Goal: Complete application form: Complete application form

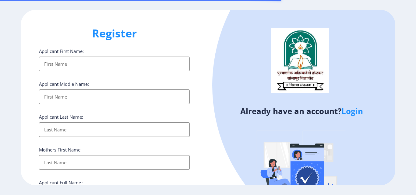
select select
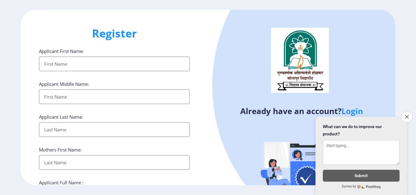
click at [229, 148] on div at bounding box center [378, 85] width 333 height 333
click at [404, 115] on button "Close survey" at bounding box center [407, 117] width 13 height 13
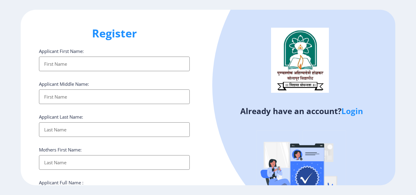
click at [111, 62] on input "Applicant First Name:" at bounding box center [114, 64] width 151 height 15
click at [356, 112] on link "Login" at bounding box center [352, 111] width 22 height 11
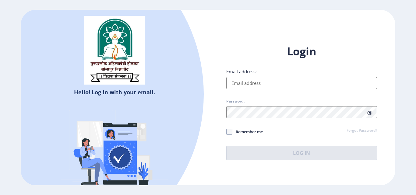
click at [246, 82] on input "Email address:" at bounding box center [301, 83] width 151 height 12
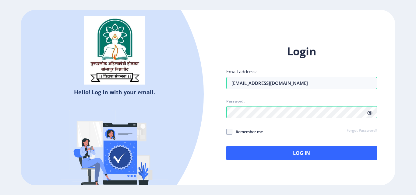
click at [369, 111] on icon at bounding box center [369, 113] width 5 height 5
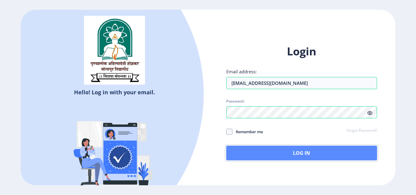
click at [306, 154] on button "Log In" at bounding box center [301, 153] width 151 height 15
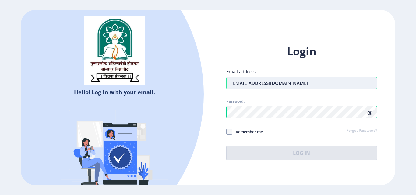
click at [250, 83] on input "[EMAIL_ADDRESS][DOMAIN_NAME]" at bounding box center [301, 83] width 151 height 12
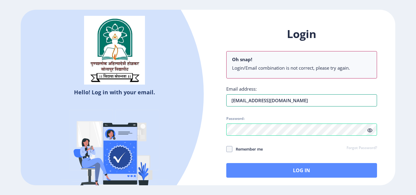
type input "[EMAIL_ADDRESS][DOMAIN_NAME]"
click at [273, 172] on button "Log In" at bounding box center [301, 170] width 151 height 15
click at [300, 169] on button "Log In" at bounding box center [301, 170] width 151 height 15
click at [299, 170] on button "Log In" at bounding box center [301, 170] width 151 height 15
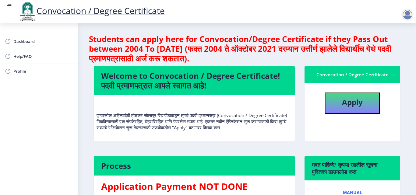
click at [226, 187] on h3 "Application Payment NOT DONE" at bounding box center [194, 187] width 186 height 12
click at [353, 102] on b "Apply" at bounding box center [352, 102] width 21 height 10
select select
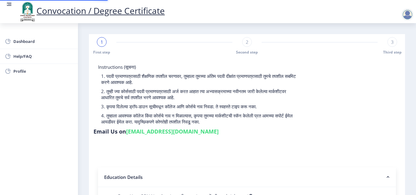
type input "2012032500227991"
select select "External"
select select "2014"
select select "March"
select select "SECOND CLASS"
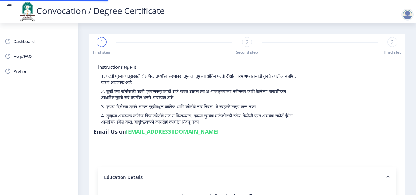
type input "170144"
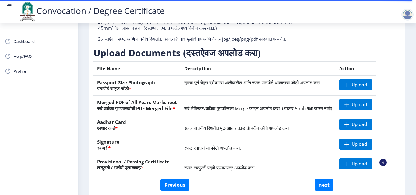
scroll to position [85, 0]
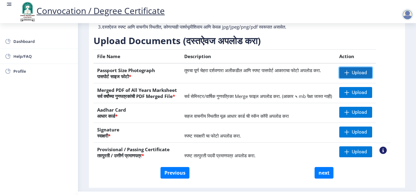
click at [349, 75] on span at bounding box center [347, 72] width 5 height 5
click at [367, 76] on span "Upload" at bounding box center [359, 73] width 15 height 6
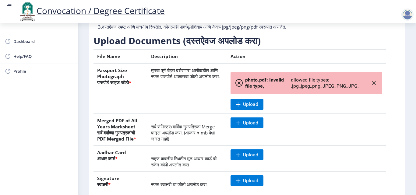
click at [295, 89] on span "allowed file types: .jpg,.jpeg,.png,.JPEG,.PNG,.JPG,." at bounding box center [331, 83] width 80 height 12
click at [241, 87] on span at bounding box center [238, 83] width 7 height 7
click at [274, 89] on span "photo.pdf: Invalid file type," at bounding box center [266, 83] width 43 height 12
click at [373, 86] on icon "button" at bounding box center [373, 83] width 5 height 5
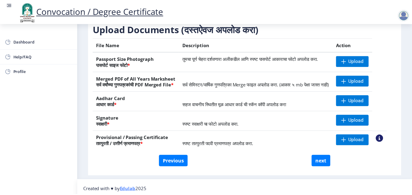
scroll to position [112, 0]
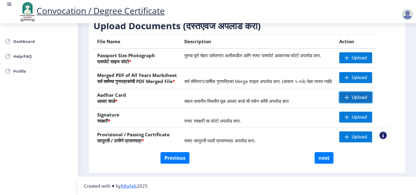
click at [359, 97] on span "Upload" at bounding box center [355, 97] width 33 height 11
click at [360, 101] on span "Upload" at bounding box center [355, 97] width 33 height 11
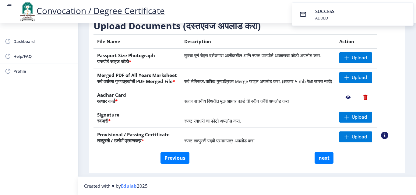
click at [356, 99] on nb-action at bounding box center [348, 97] width 18 height 11
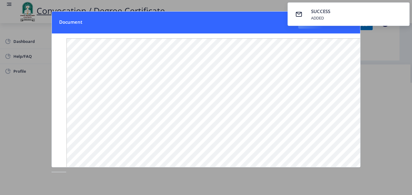
scroll to position [92, 0]
click at [383, 52] on div at bounding box center [206, 97] width 412 height 195
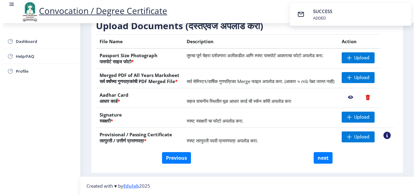
scroll to position [53, 0]
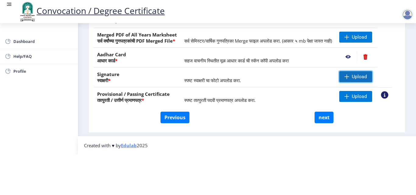
click at [367, 74] on span "Upload" at bounding box center [359, 77] width 15 height 6
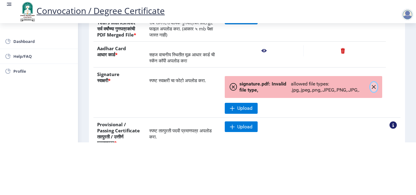
click at [371, 90] on icon "button" at bounding box center [373, 87] width 5 height 5
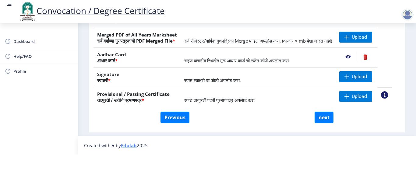
scroll to position [112, 0]
click at [362, 94] on span "Upload" at bounding box center [359, 97] width 15 height 6
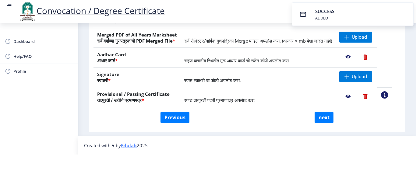
click at [355, 91] on nb-action at bounding box center [348, 96] width 18 height 11
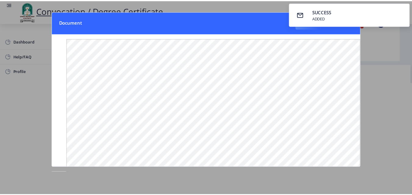
scroll to position [0, 0]
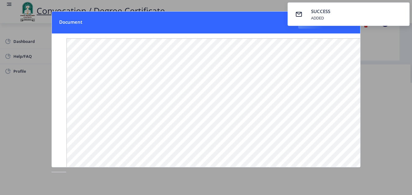
click at [372, 41] on div at bounding box center [206, 97] width 412 height 195
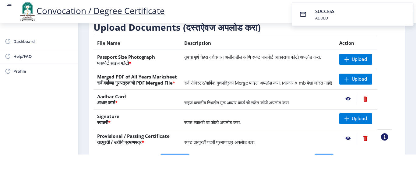
scroll to position [61, 0]
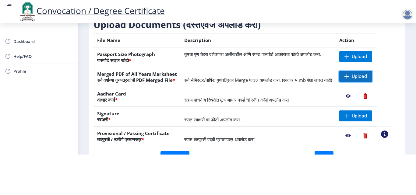
click at [357, 71] on span "Upload" at bounding box center [355, 76] width 33 height 11
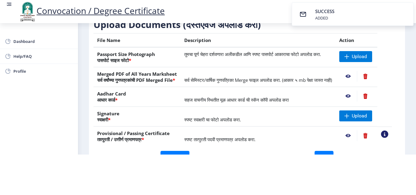
click at [357, 72] on nb-action at bounding box center [348, 76] width 18 height 11
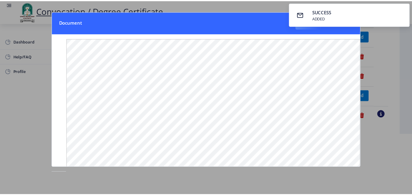
scroll to position [0, 0]
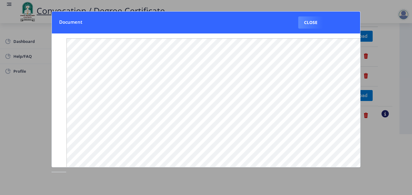
click at [314, 24] on button "Close" at bounding box center [310, 22] width 25 height 12
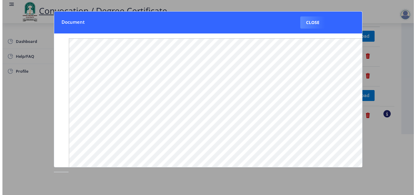
scroll to position [53, 0]
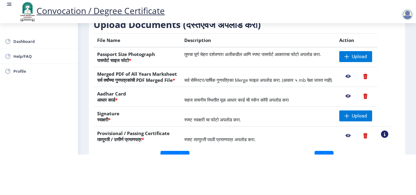
click at [373, 73] on nb-action at bounding box center [365, 76] width 17 height 11
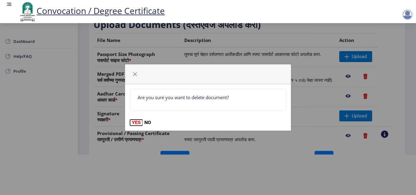
click at [138, 124] on button "YES" at bounding box center [136, 123] width 12 height 6
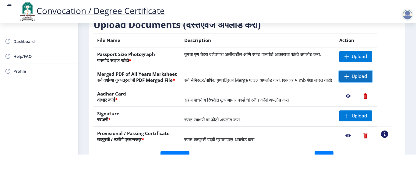
click at [365, 73] on span "Upload" at bounding box center [359, 76] width 15 height 6
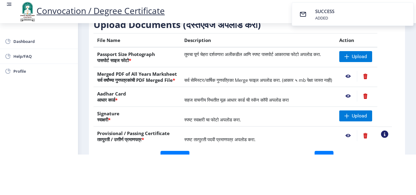
click at [356, 71] on nb-action at bounding box center [348, 76] width 18 height 11
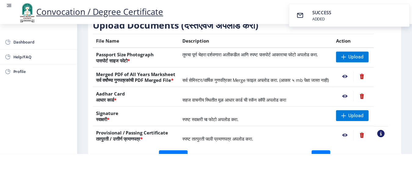
scroll to position [0, 0]
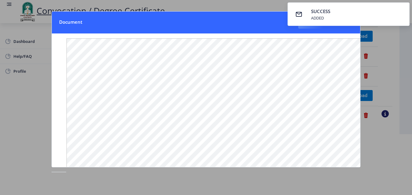
click at [389, 30] on div at bounding box center [206, 97] width 412 height 195
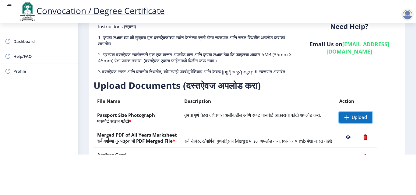
click at [362, 115] on span "Upload" at bounding box center [359, 118] width 15 height 6
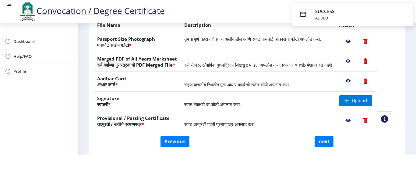
scroll to position [91, 0]
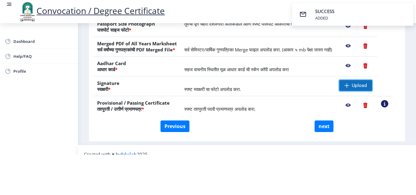
click at [361, 87] on span "Upload" at bounding box center [359, 86] width 15 height 6
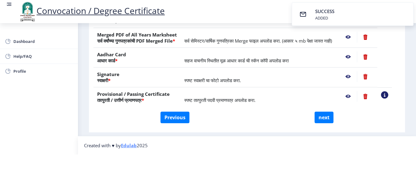
scroll to position [21, 0]
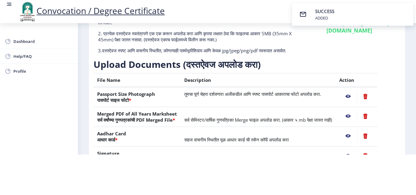
click at [357, 93] on nb-action at bounding box center [348, 96] width 18 height 11
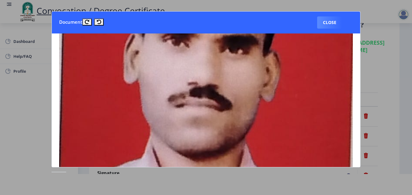
scroll to position [0, 0]
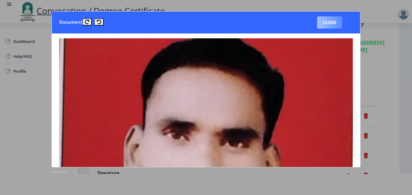
click at [338, 22] on button "Close" at bounding box center [329, 22] width 25 height 12
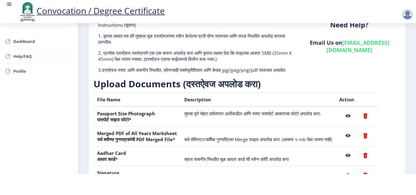
scroll to position [112, 0]
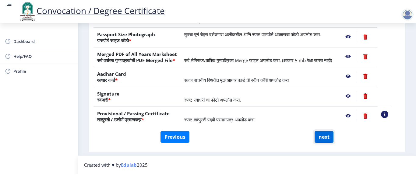
click at [325, 139] on button "next" at bounding box center [324, 137] width 19 height 12
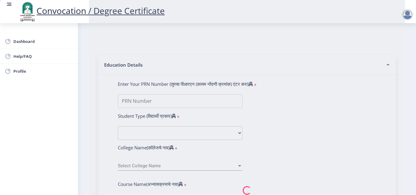
select select
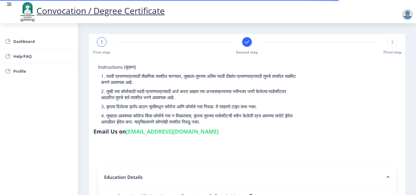
select select
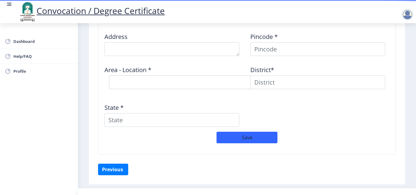
scroll to position [518, 0]
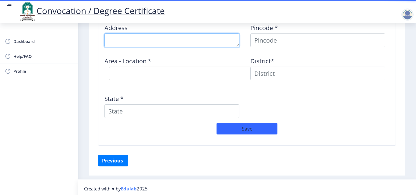
drag, startPoint x: 118, startPoint y: 41, endPoint x: 124, endPoint y: 45, distance: 7.4
click at [118, 41] on textarea at bounding box center [171, 41] width 135 height 14
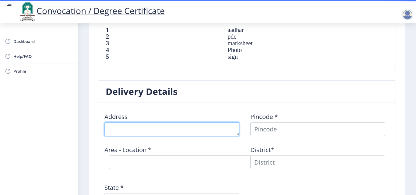
scroll to position [426, 0]
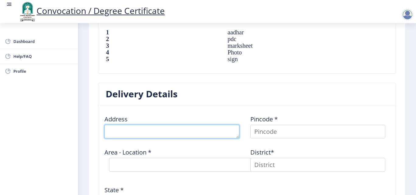
type textarea "a"
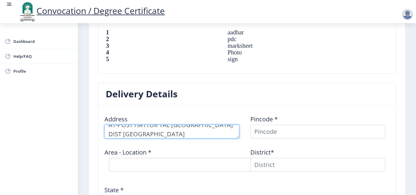
type textarea "AT-POST HATTUR TAL [GEOGRAPHIC_DATA] DIST [GEOGRAPHIC_DATA]"
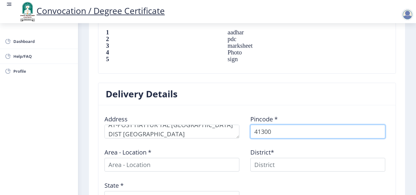
type input "413008"
select select
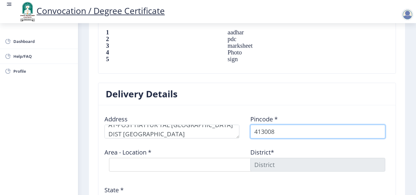
type input "413008"
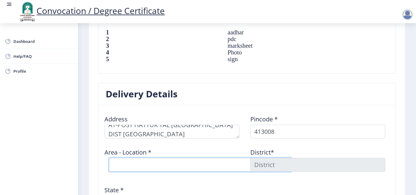
select select "6: Object"
type input "SOLAPUR"
type input "[GEOGRAPHIC_DATA]"
click at [155, 164] on select "Select Area Location Aurad B.O Barur B.O Hattur B.O Honmurgi [PERSON_NAME] B.O …" at bounding box center [200, 165] width 183 height 14
click at [109, 158] on select "Select Area Location Aurad B.O Barur B.O Hattur B.O Honmurgi [PERSON_NAME] B.O …" at bounding box center [200, 165] width 183 height 14
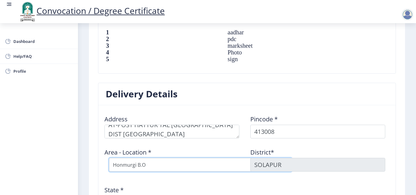
select select "3: Object"
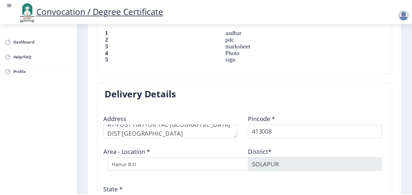
scroll to position [521, 0]
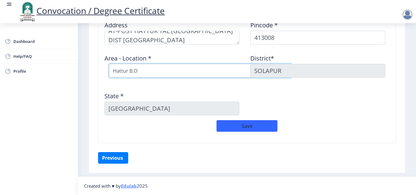
click at [176, 68] on select "Select Area Location Aurad B.O Barur B.O Hattur B.O Honmurgi [PERSON_NAME] B.O …" at bounding box center [200, 71] width 183 height 14
click at [109, 64] on select "Select Area Location Aurad B.O Barur B.O Hattur B.O Honmurgi [PERSON_NAME] B.O …" at bounding box center [200, 71] width 183 height 14
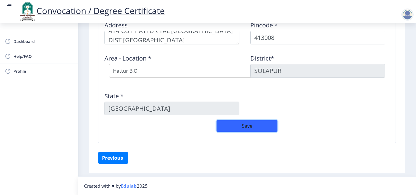
click at [246, 127] on button "Save" at bounding box center [247, 126] width 61 height 12
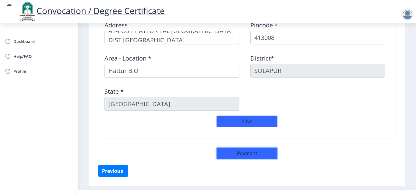
click at [235, 156] on button "Payment" at bounding box center [247, 154] width 61 height 12
select select "sealed"
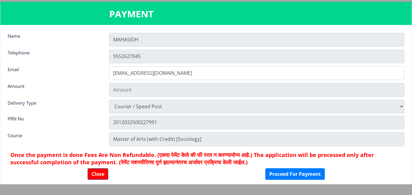
type input "1885"
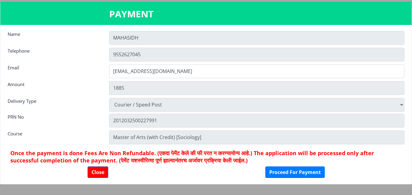
scroll to position [0, 0]
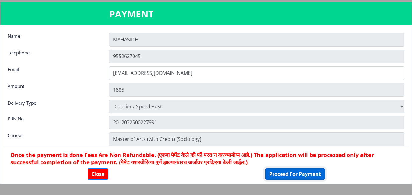
click at [285, 175] on button "Proceed For Payment" at bounding box center [294, 174] width 59 height 12
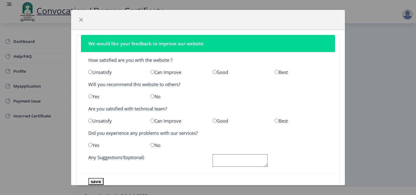
click at [213, 70] on input "radio" at bounding box center [215, 72] width 4 height 4
radio input "true"
click at [151, 95] on input "radio" at bounding box center [152, 96] width 4 height 4
radio input "true"
click at [90, 97] on input "radio" at bounding box center [90, 96] width 4 height 4
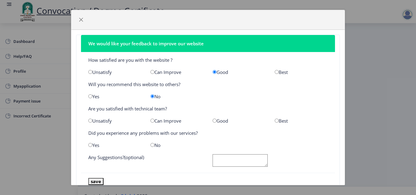
radio input "true"
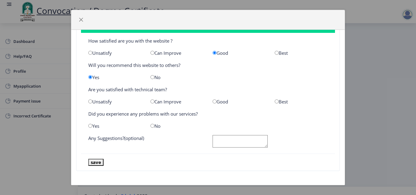
click at [213, 102] on input "radio" at bounding box center [215, 102] width 4 height 4
radio input "true"
click at [152, 125] on input "radio" at bounding box center [152, 126] width 4 height 4
radio input "true"
click at [97, 163] on button "save" at bounding box center [95, 162] width 15 height 7
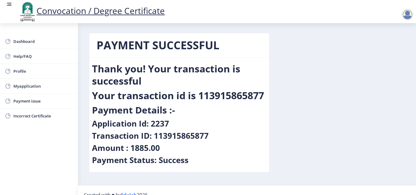
scroll to position [0, 0]
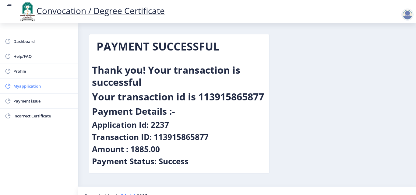
click at [23, 87] on span "Myapplication" at bounding box center [43, 86] width 60 height 7
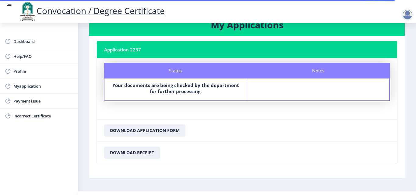
scroll to position [35, 0]
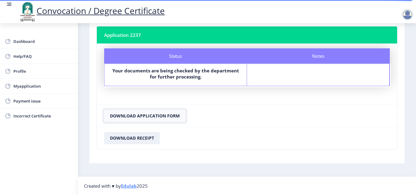
click at [153, 117] on button "Download Application Form" at bounding box center [144, 116] width 81 height 12
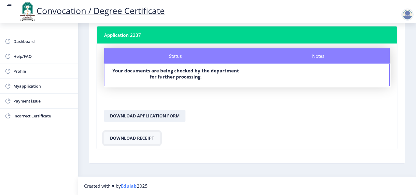
click at [137, 140] on button "Download Receipt" at bounding box center [132, 138] width 56 height 12
